Goal: Information Seeking & Learning: Learn about a topic

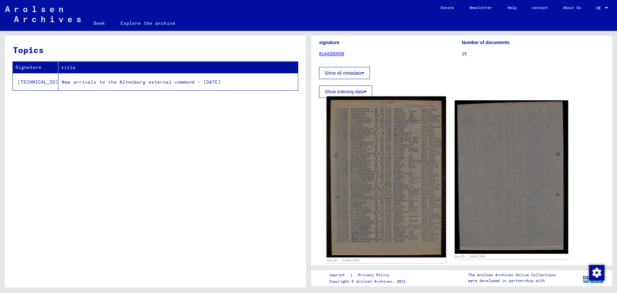
scroll to position [32, 0]
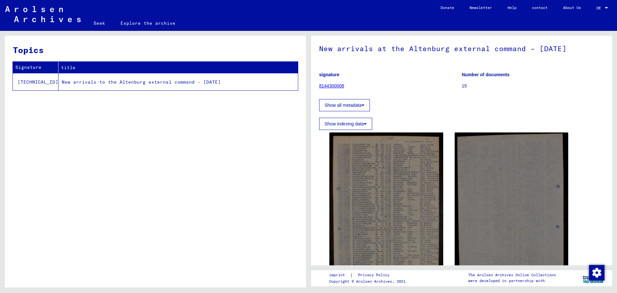
click at [322, 88] on font "8144300008" at bounding box center [331, 85] width 25 height 5
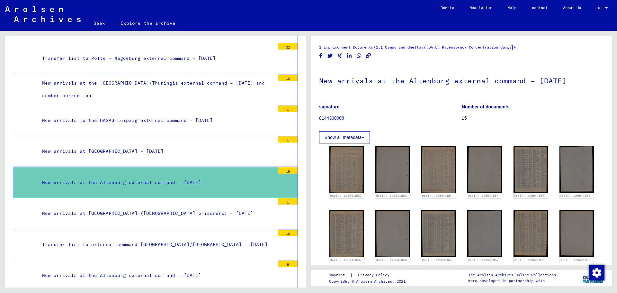
scroll to position [1231, 0]
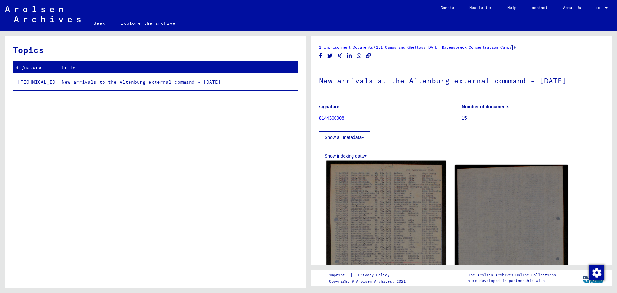
click at [367, 227] on img at bounding box center [385, 241] width 119 height 161
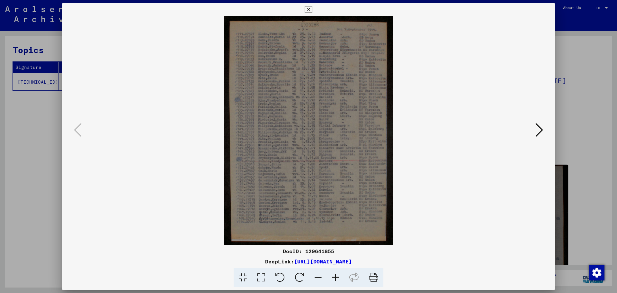
click at [344, 287] on icon at bounding box center [335, 278] width 17 height 20
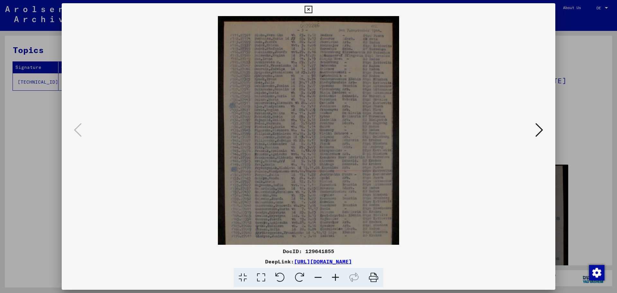
click at [306, 9] on icon at bounding box center [308, 10] width 7 height 8
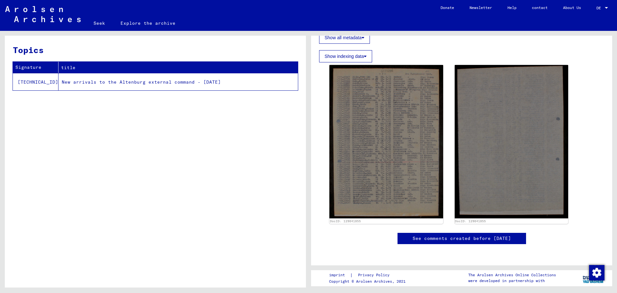
scroll to position [78, 0]
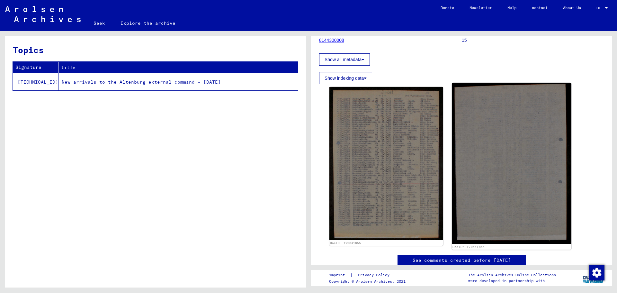
click at [522, 182] on img at bounding box center [511, 163] width 119 height 161
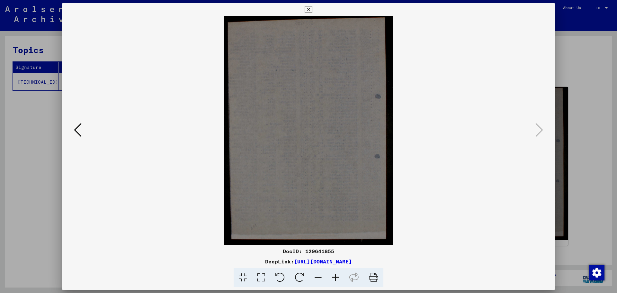
drag, startPoint x: 306, startPoint y: 9, endPoint x: 299, endPoint y: 0, distance: 10.7
click at [305, 8] on icon at bounding box center [308, 10] width 7 height 8
